Goal: Navigation & Orientation: Find specific page/section

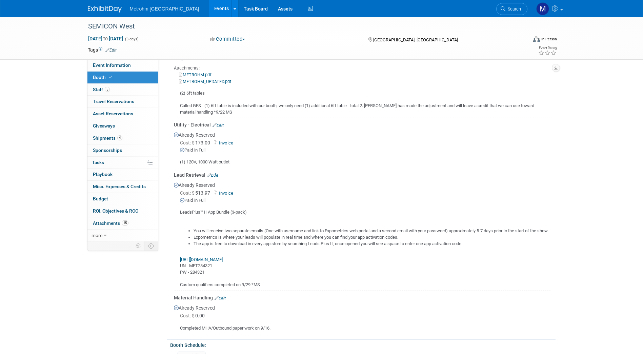
click at [109, 13] on div "Metrohm [GEOGRAPHIC_DATA] Events Add Event Bulk Upload Events Shareable Event B…" at bounding box center [322, 8] width 468 height 17
click at [109, 8] on img at bounding box center [105, 9] width 34 height 7
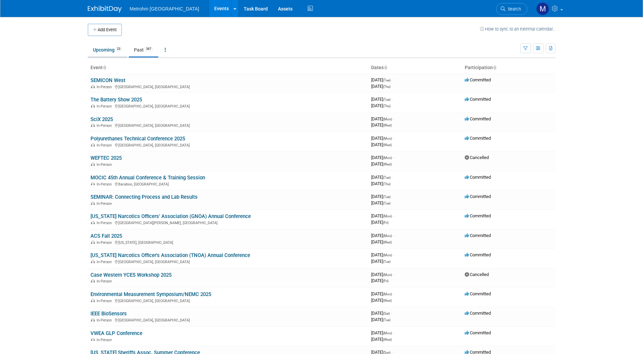
click at [110, 53] on link "Upcoming 23" at bounding box center [108, 49] width 40 height 13
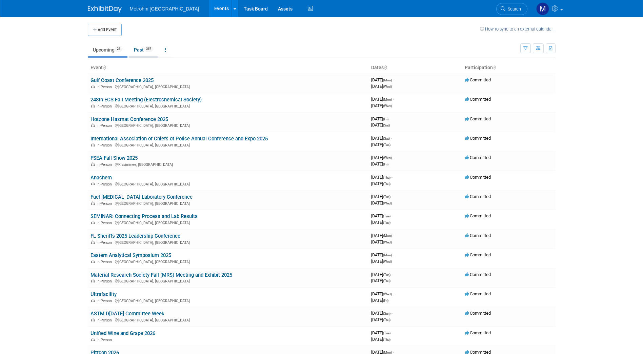
click at [137, 51] on link "Past 367" at bounding box center [143, 49] width 29 height 13
